Goal: Information Seeking & Learning: Learn about a topic

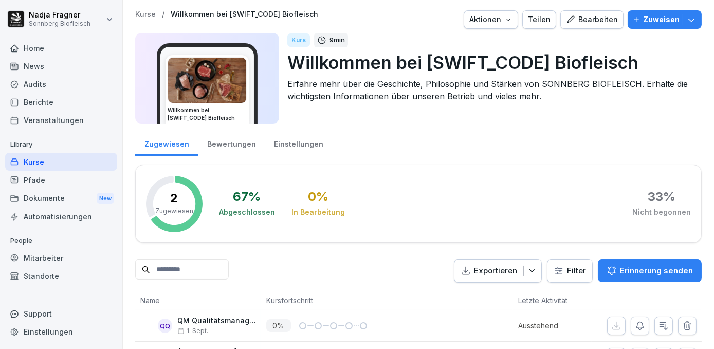
click at [29, 52] on div "Home" at bounding box center [61, 48] width 112 height 18
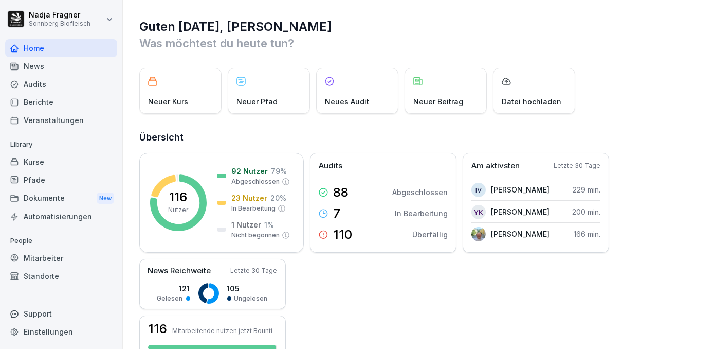
click at [53, 152] on p "Library" at bounding box center [61, 144] width 112 height 16
click at [50, 162] on div "Kurse" at bounding box center [61, 162] width 112 height 18
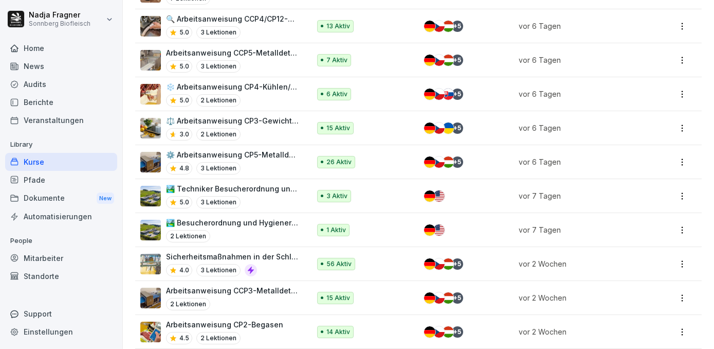
scroll to position [560, 0]
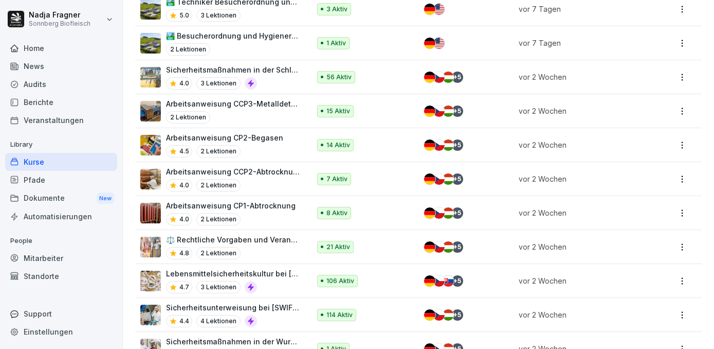
click at [227, 268] on p "Lebensmittelsicherheitskultur bei [GEOGRAPHIC_DATA]" at bounding box center [233, 273] width 134 height 11
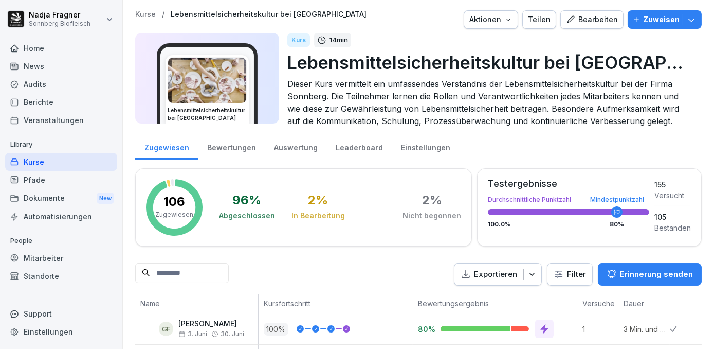
click at [223, 148] on div "Bewertungen" at bounding box center [231, 146] width 67 height 26
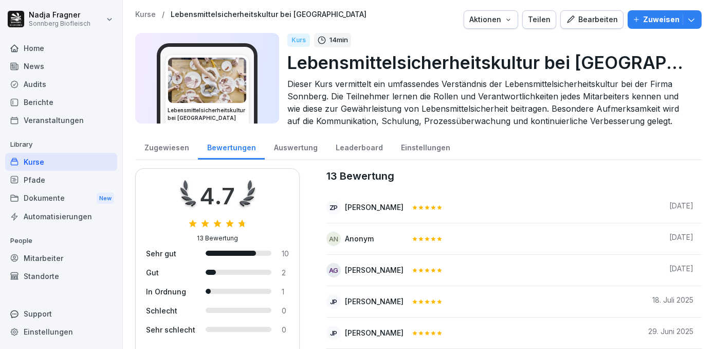
click at [307, 153] on div "Auswertung" at bounding box center [296, 146] width 62 height 26
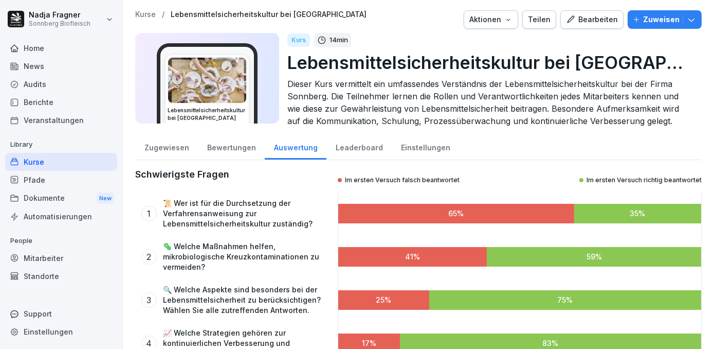
click at [145, 147] on div "Zugewiesen" at bounding box center [166, 146] width 63 height 26
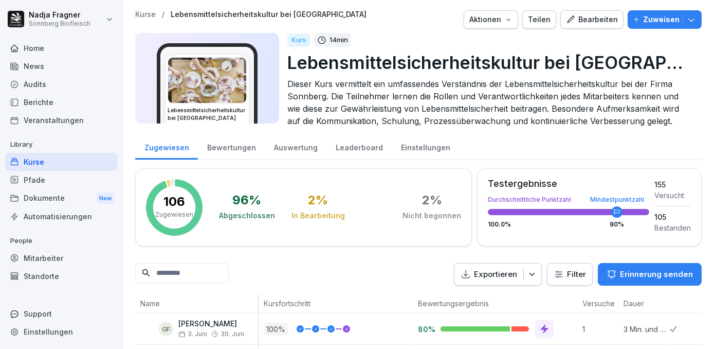
click at [50, 45] on div "Home" at bounding box center [61, 48] width 112 height 18
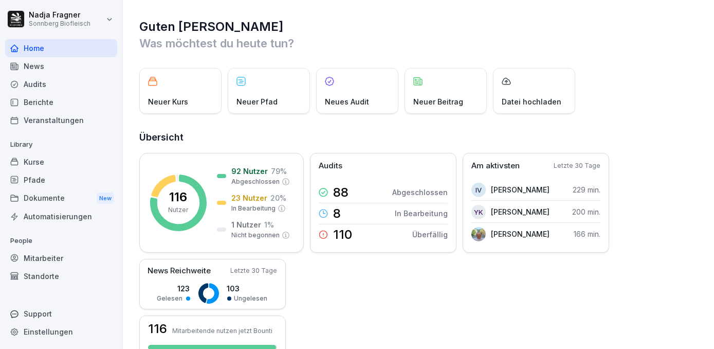
click at [56, 161] on div "Kurse" at bounding box center [61, 162] width 112 height 18
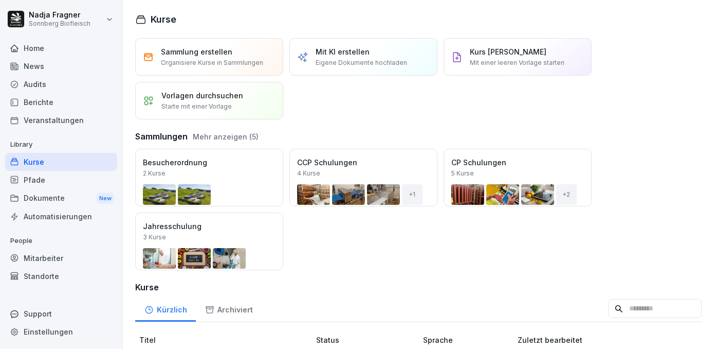
scroll to position [187, 0]
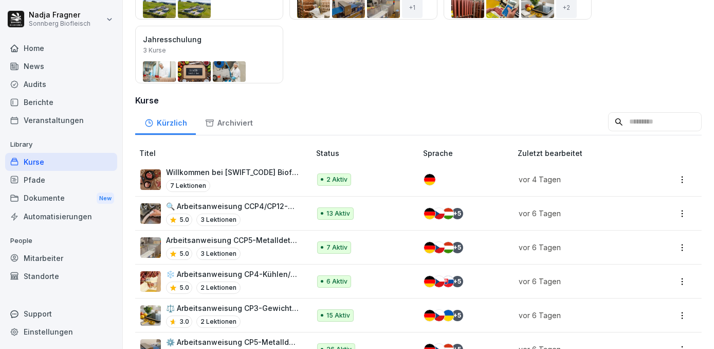
click at [270, 170] on p "Willkommen bei [SWIFT_CODE] Biofleisch" at bounding box center [233, 172] width 134 height 11
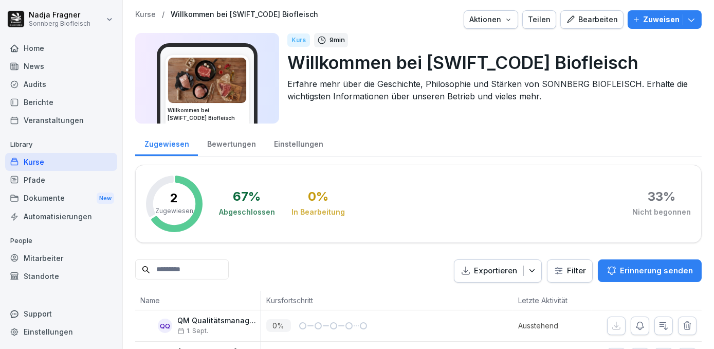
click at [50, 48] on div "Home" at bounding box center [61, 48] width 112 height 18
